Goal: Task Accomplishment & Management: Manage account settings

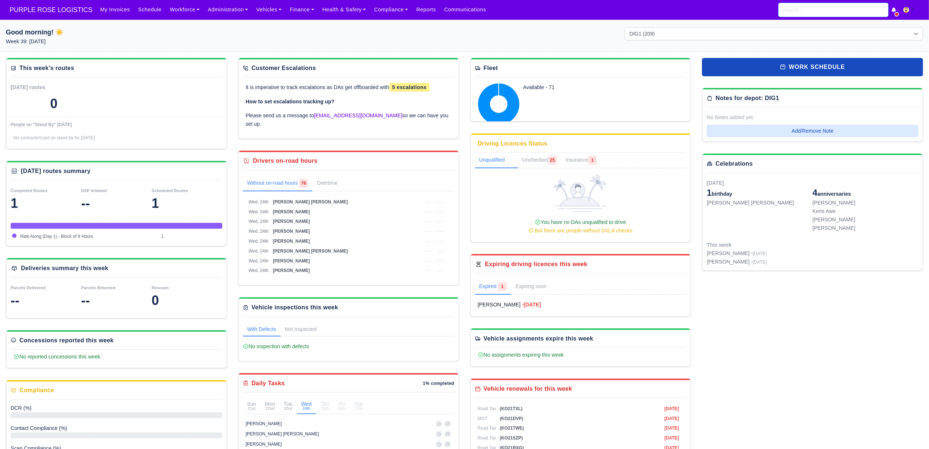
click at [826, 6] on input "search" at bounding box center [834, 10] width 110 height 14
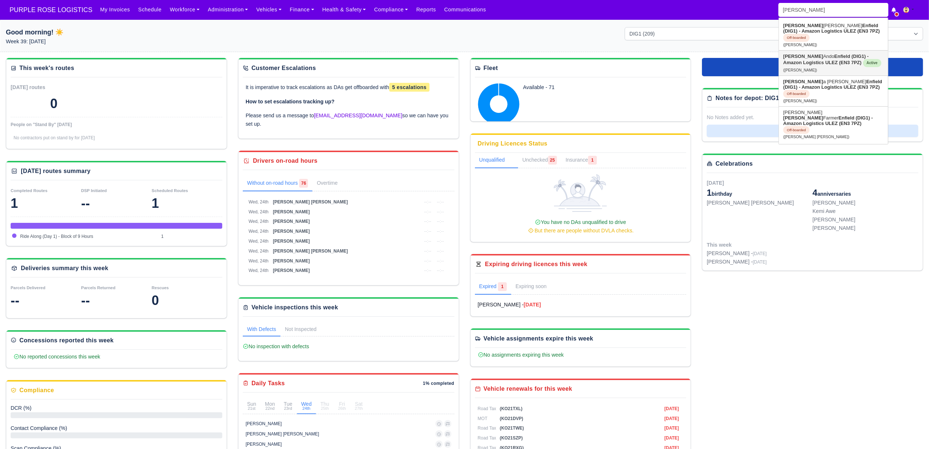
click at [827, 64] on strong "Enfield (DIG1) - Amazon Logistics ULEZ (EN3 7PZ)" at bounding box center [826, 59] width 85 height 12
type input "[PERSON_NAME]"
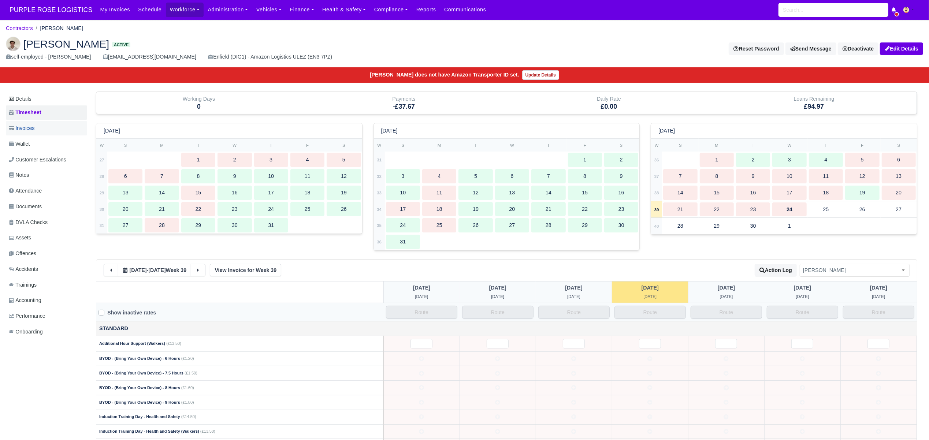
click at [40, 133] on link "Invoices" at bounding box center [46, 128] width 81 height 14
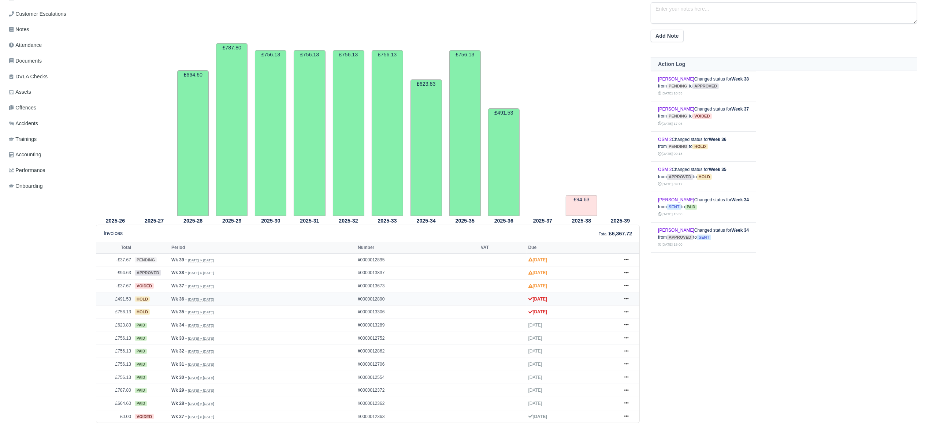
scroll to position [147, 0]
click at [625, 273] on icon at bounding box center [627, 272] width 4 height 4
click at [594, 317] on link "Hold" at bounding box center [599, 317] width 65 height 15
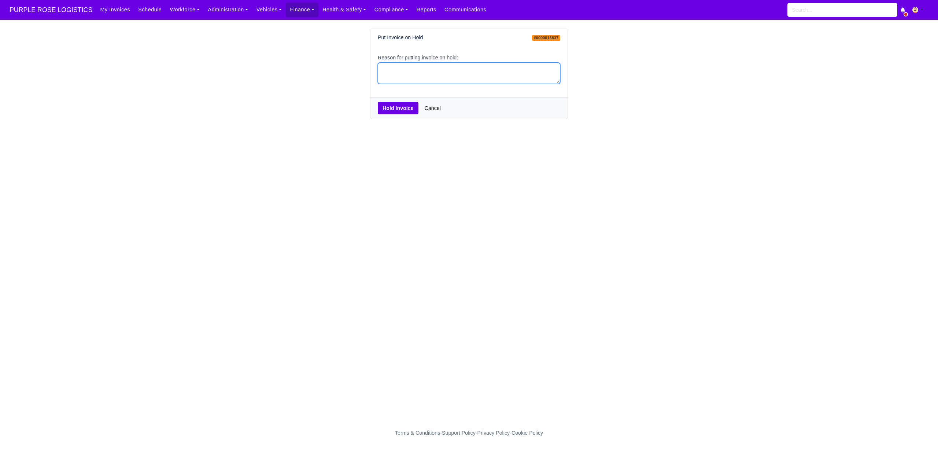
click at [469, 84] on textarea "Reason for putting invoice on hold:" at bounding box center [469, 74] width 182 height 22
type textarea "hold"
click at [399, 108] on button "Hold Invoice" at bounding box center [398, 108] width 41 height 12
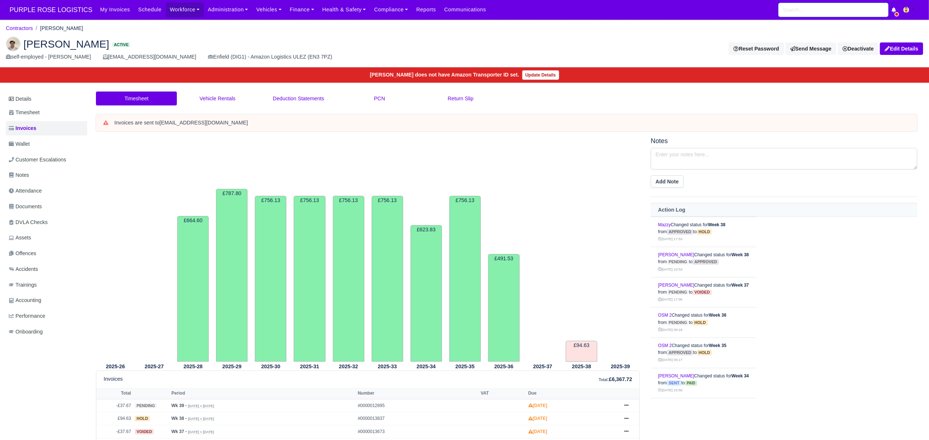
click at [794, 9] on input "search" at bounding box center [834, 10] width 110 height 14
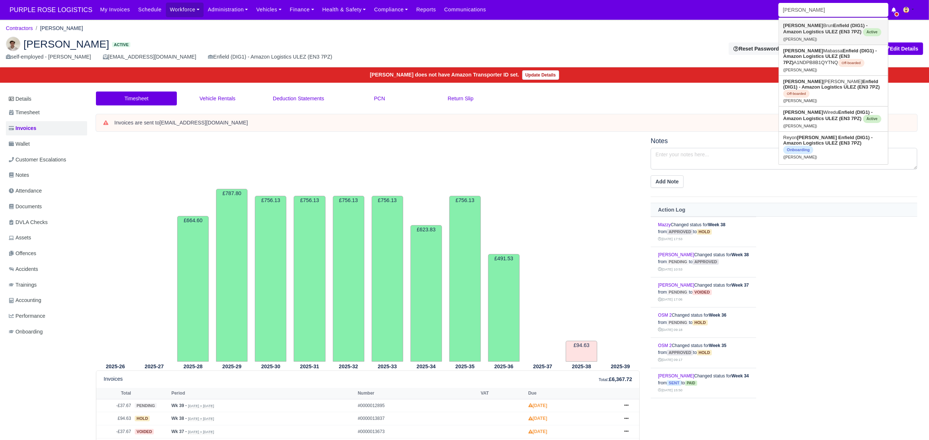
click at [815, 32] on strong "Enfield (DIG1) - Amazon Logistics ULEZ (EN3 7PZ)" at bounding box center [826, 29] width 84 height 12
type input "Henry Brun"
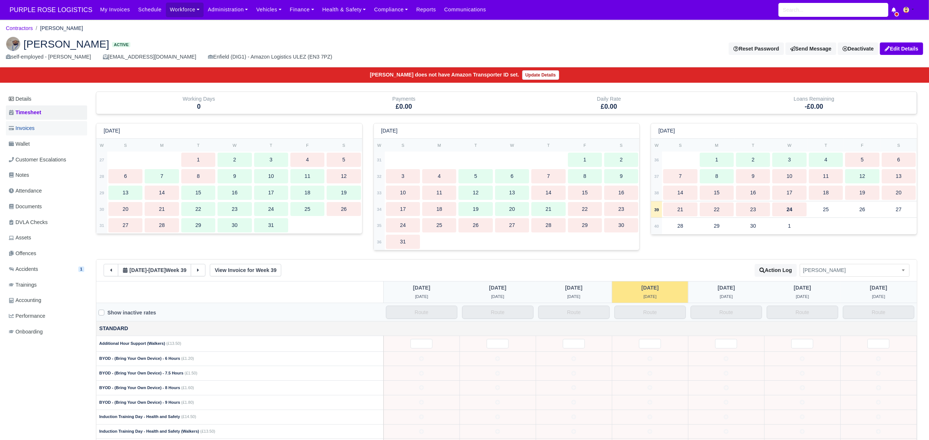
click at [43, 124] on link "Invoices" at bounding box center [46, 128] width 81 height 14
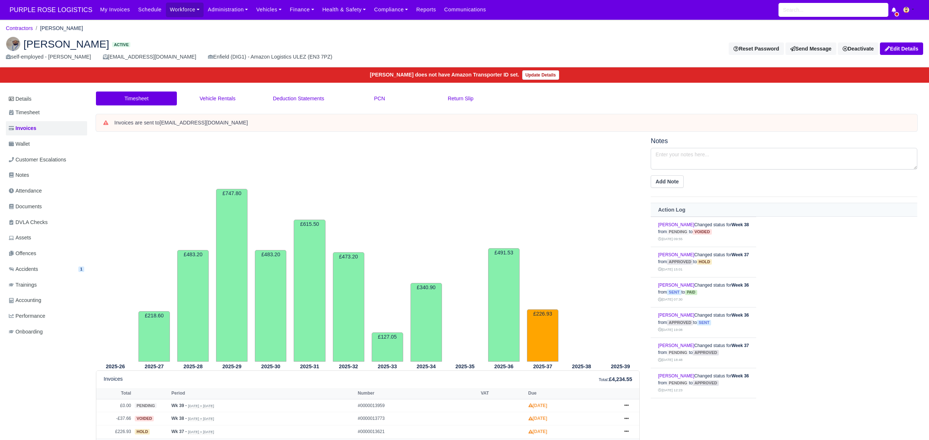
scroll to position [97, 0]
